Goal: Transaction & Acquisition: Purchase product/service

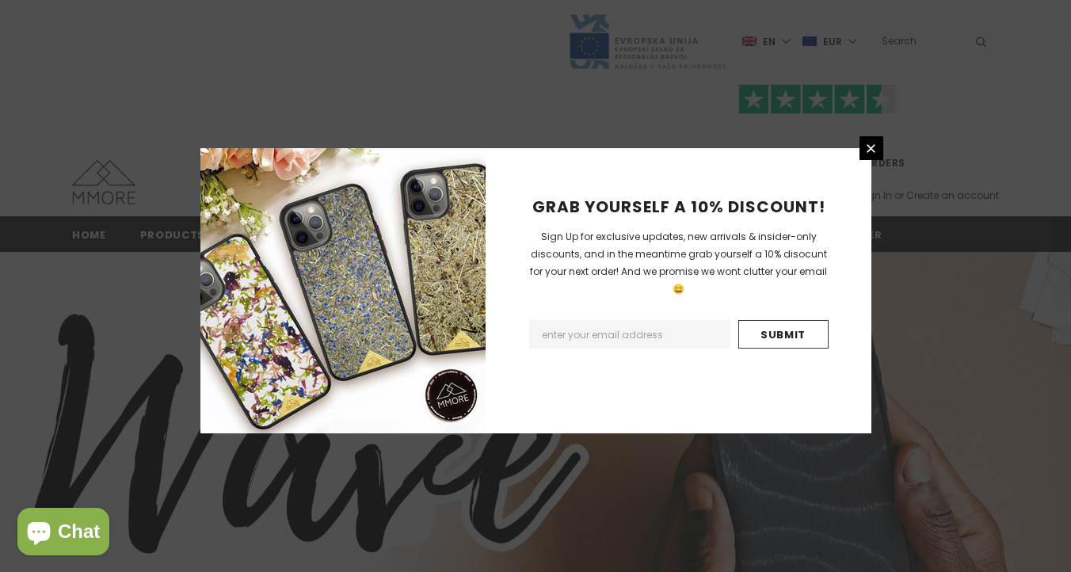
click at [665, 328] on input "Email Address" at bounding box center [629, 334] width 201 height 29
paste input "wilk.katarzynaa@gmail.com"
type input "wilk.katarzynaa@gmail.com"
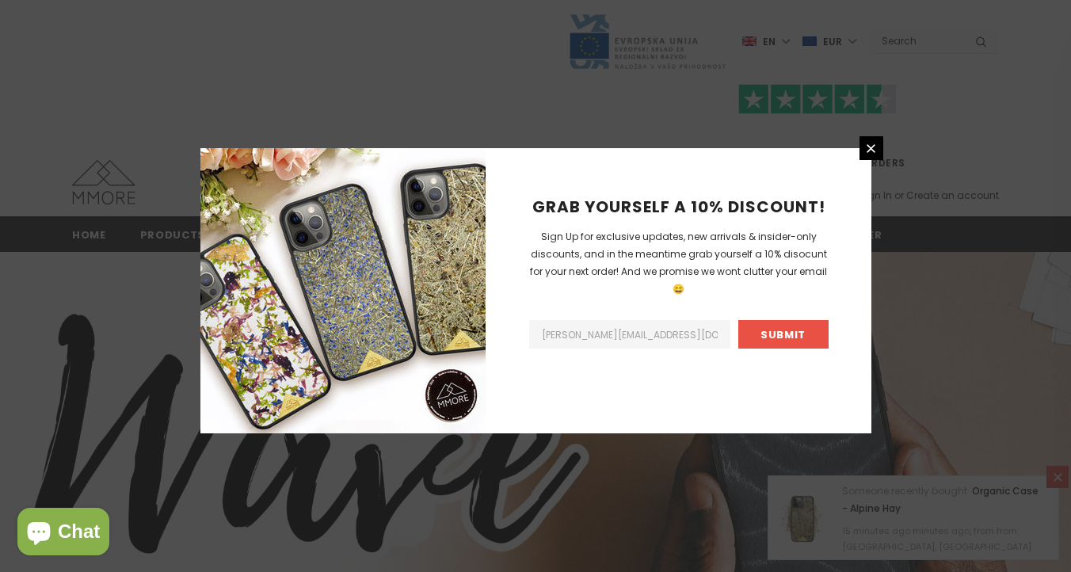
click at [789, 325] on input "Submit" at bounding box center [783, 334] width 90 height 29
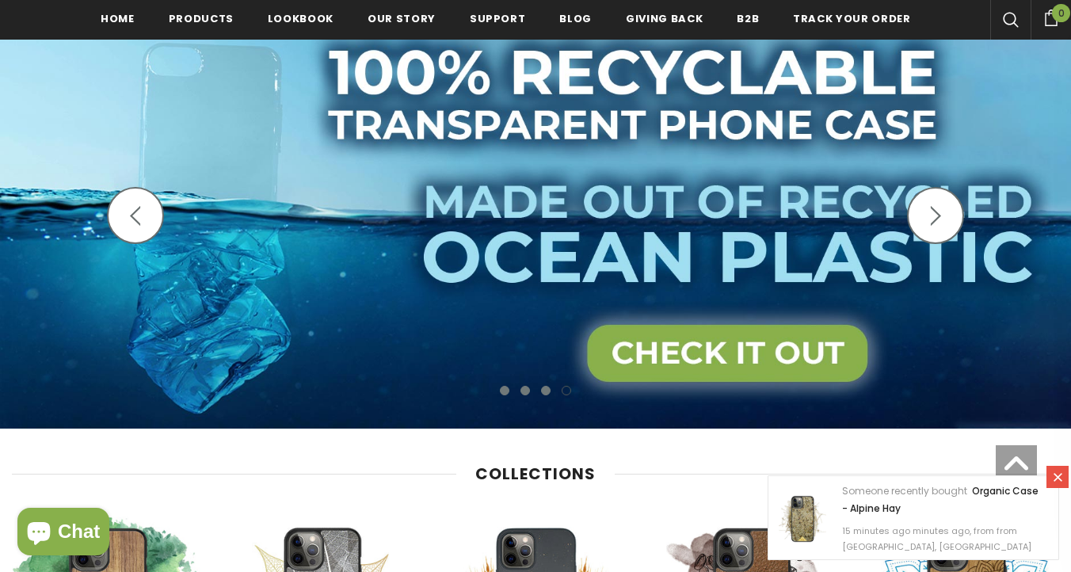
scroll to position [301, 0]
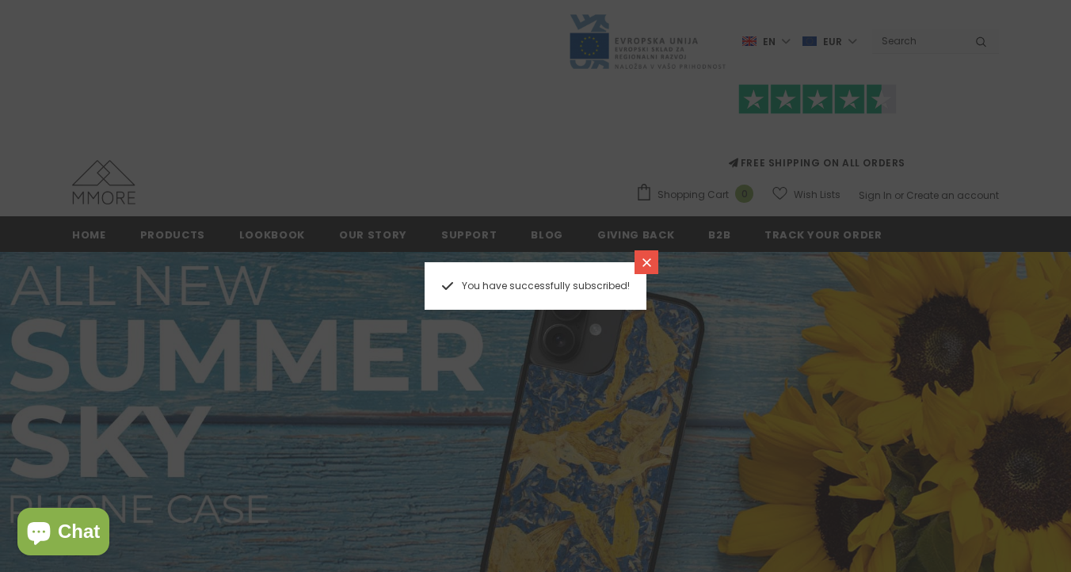
scroll to position [225, 0]
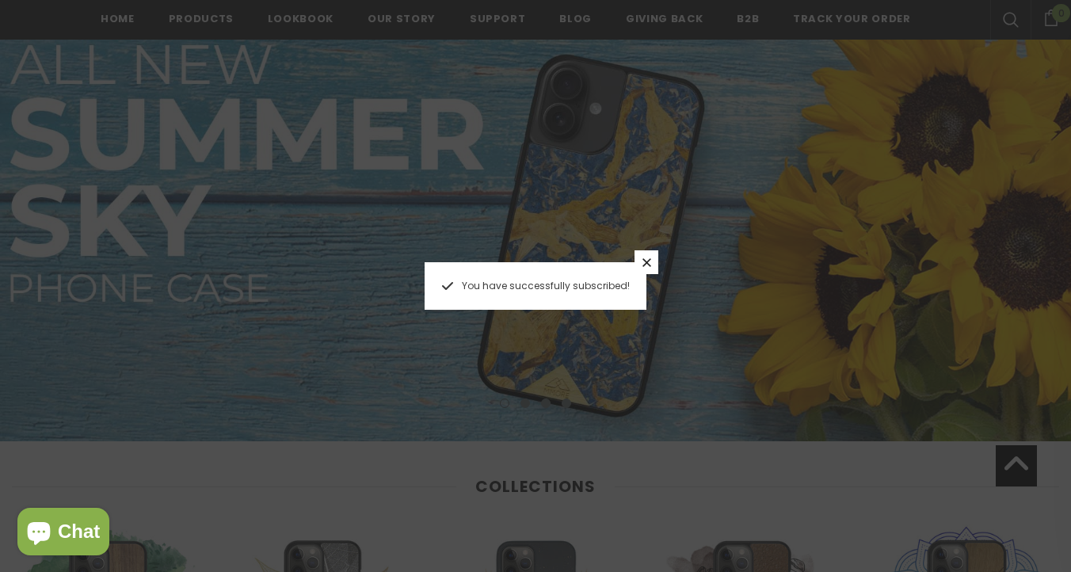
click at [645, 260] on icon at bounding box center [646, 262] width 13 height 13
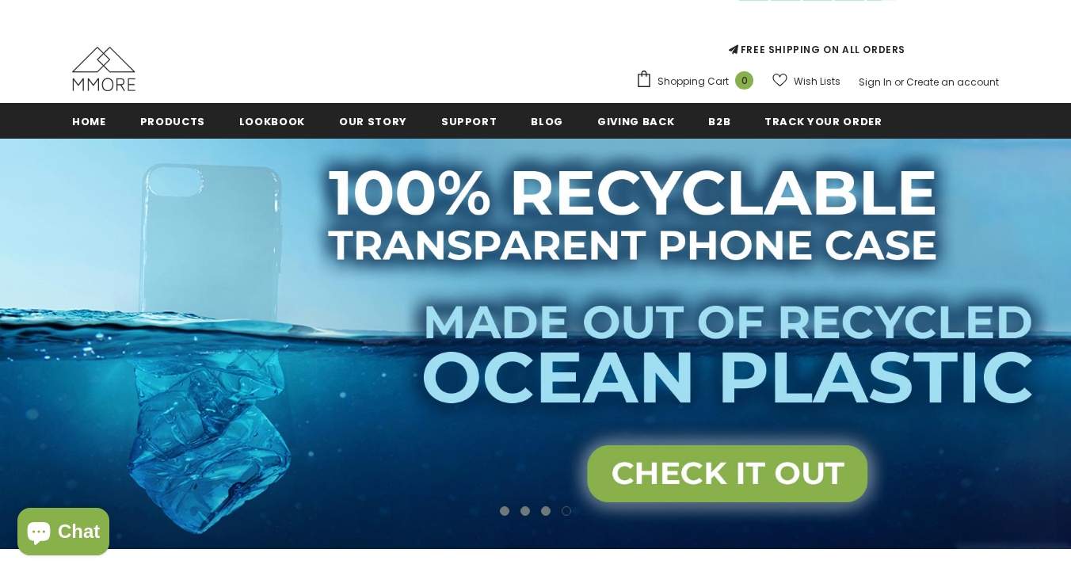
scroll to position [115, 0]
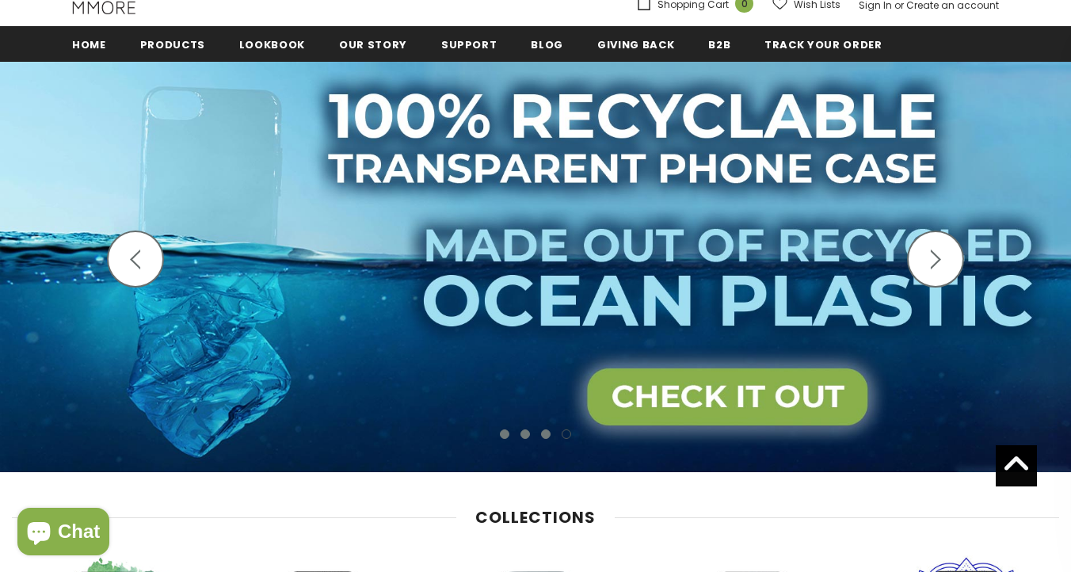
scroll to position [139, 0]
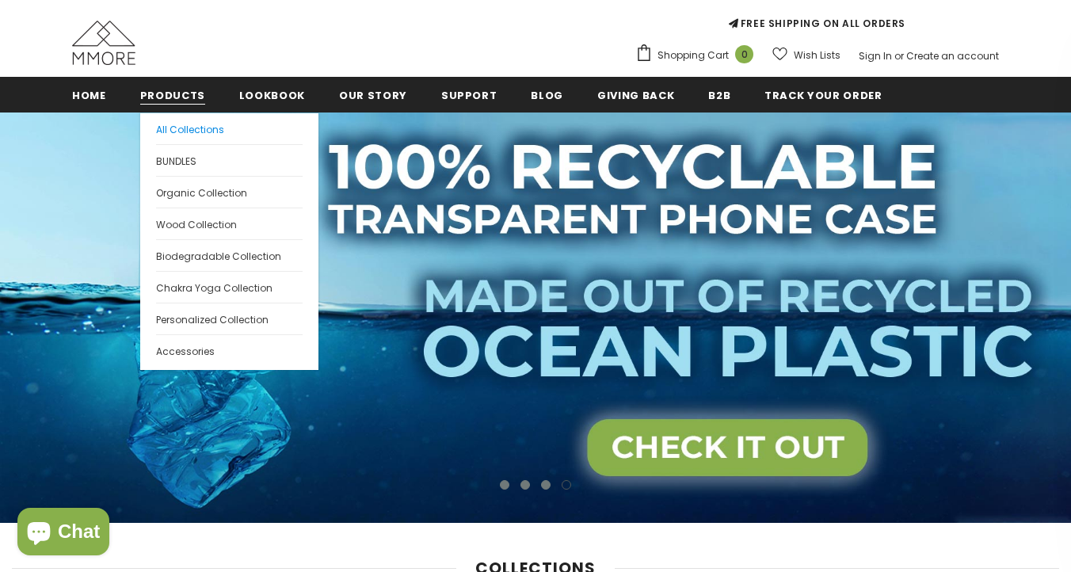
click at [200, 130] on span "All Collections" at bounding box center [190, 129] width 68 height 13
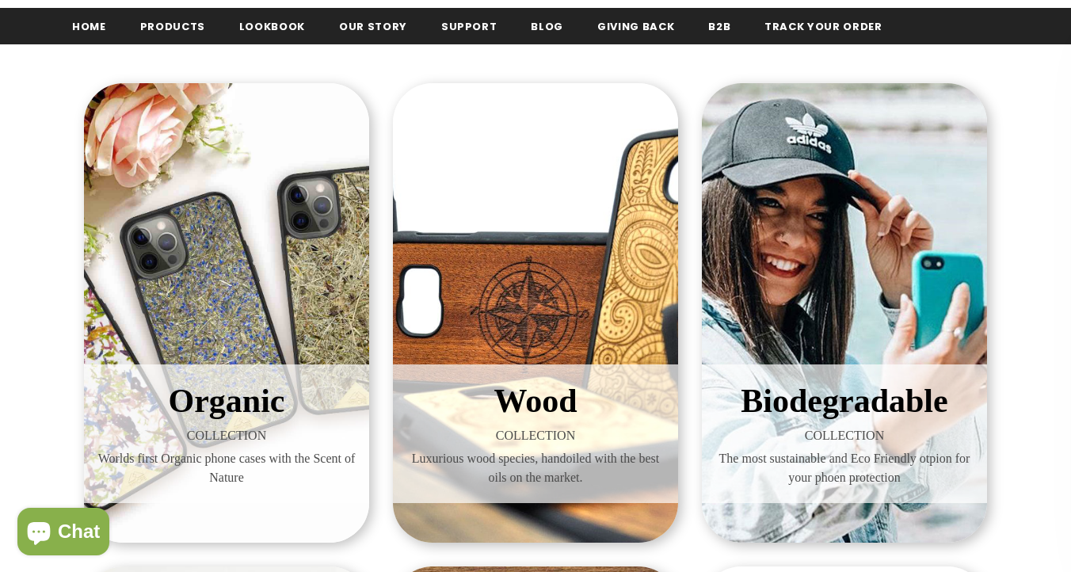
scroll to position [209, 0]
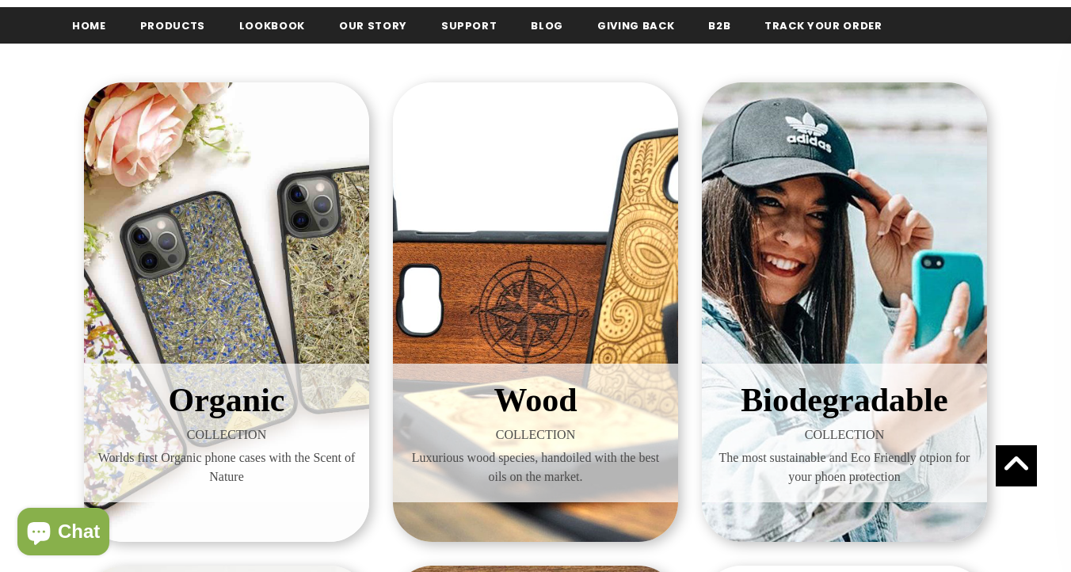
click at [825, 401] on span "Biodegradable" at bounding box center [843, 400] width 207 height 36
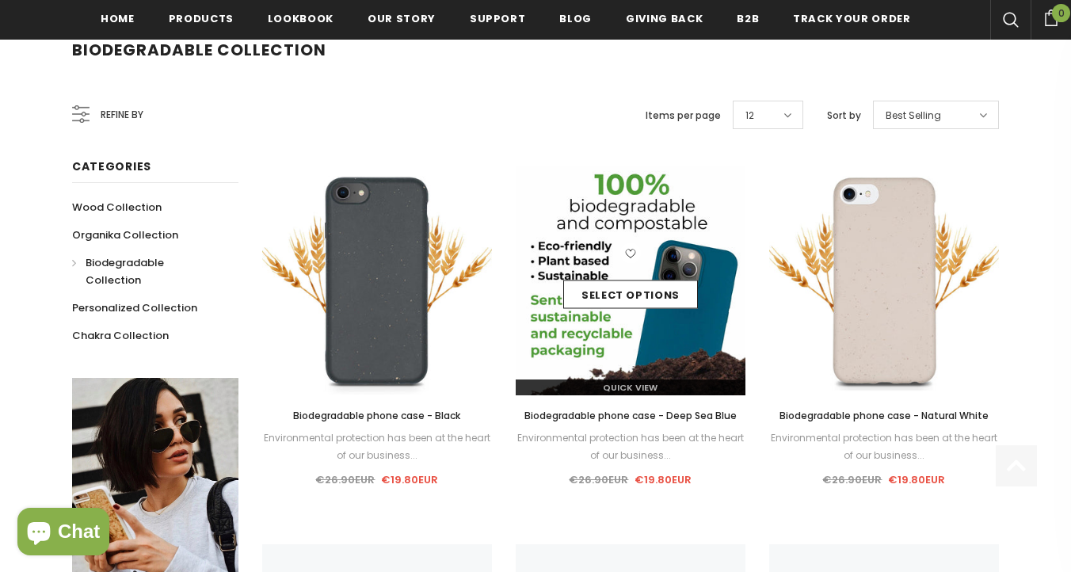
scroll to position [261, 0]
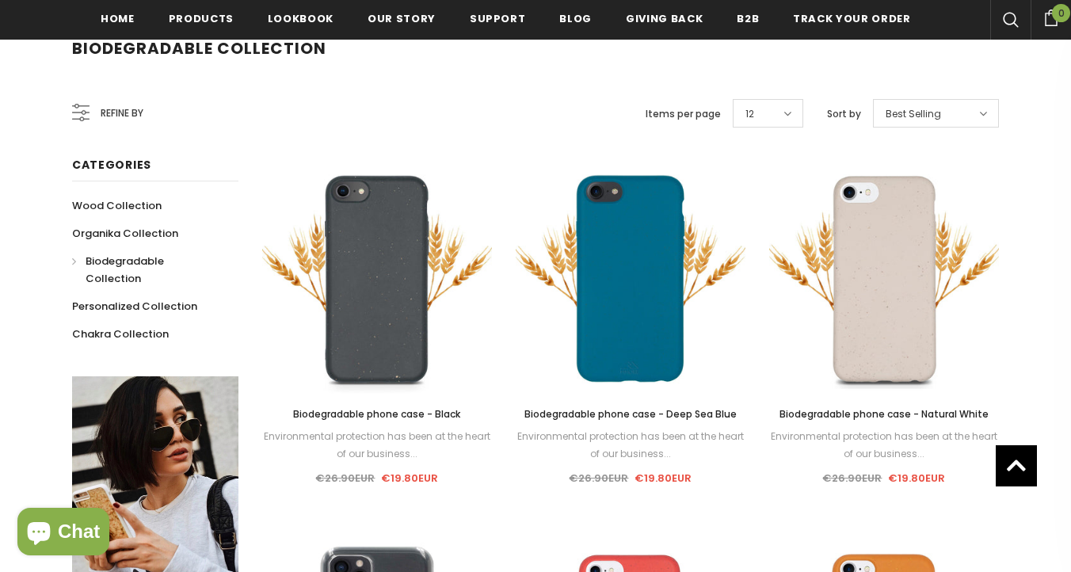
click at [397, 419] on span "Biodegradable phone case - Black" at bounding box center [376, 413] width 167 height 13
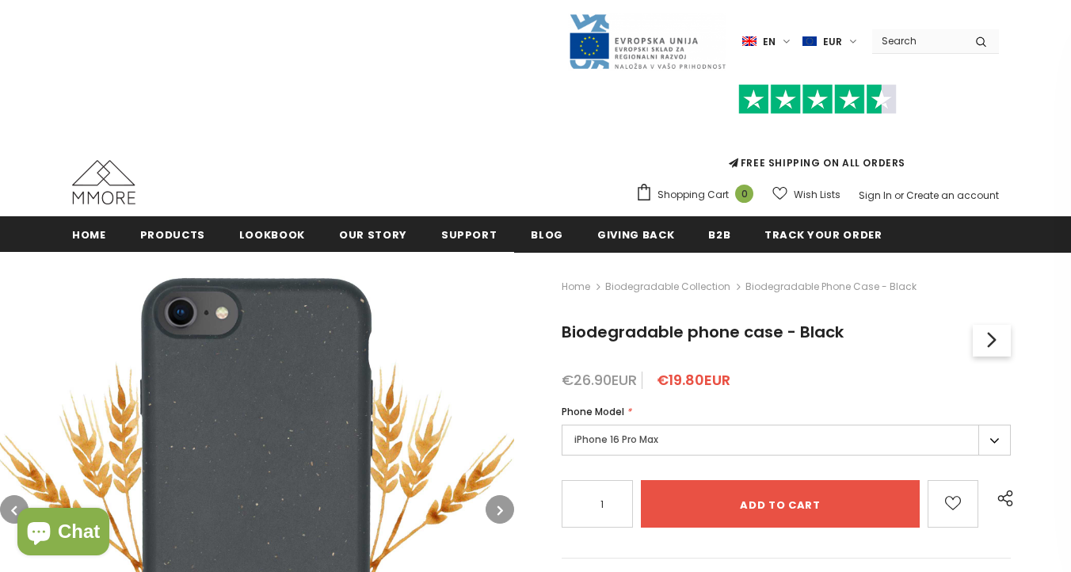
click at [835, 435] on label "iPhone 16 Pro Max" at bounding box center [785, 439] width 449 height 31
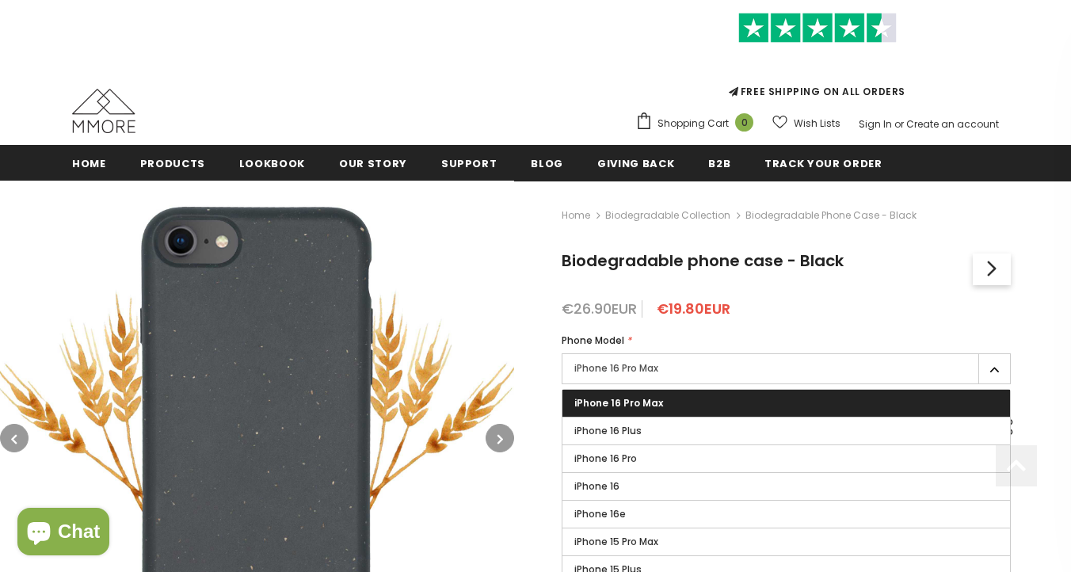
scroll to position [70, 0]
